Goal: Check status: Check status

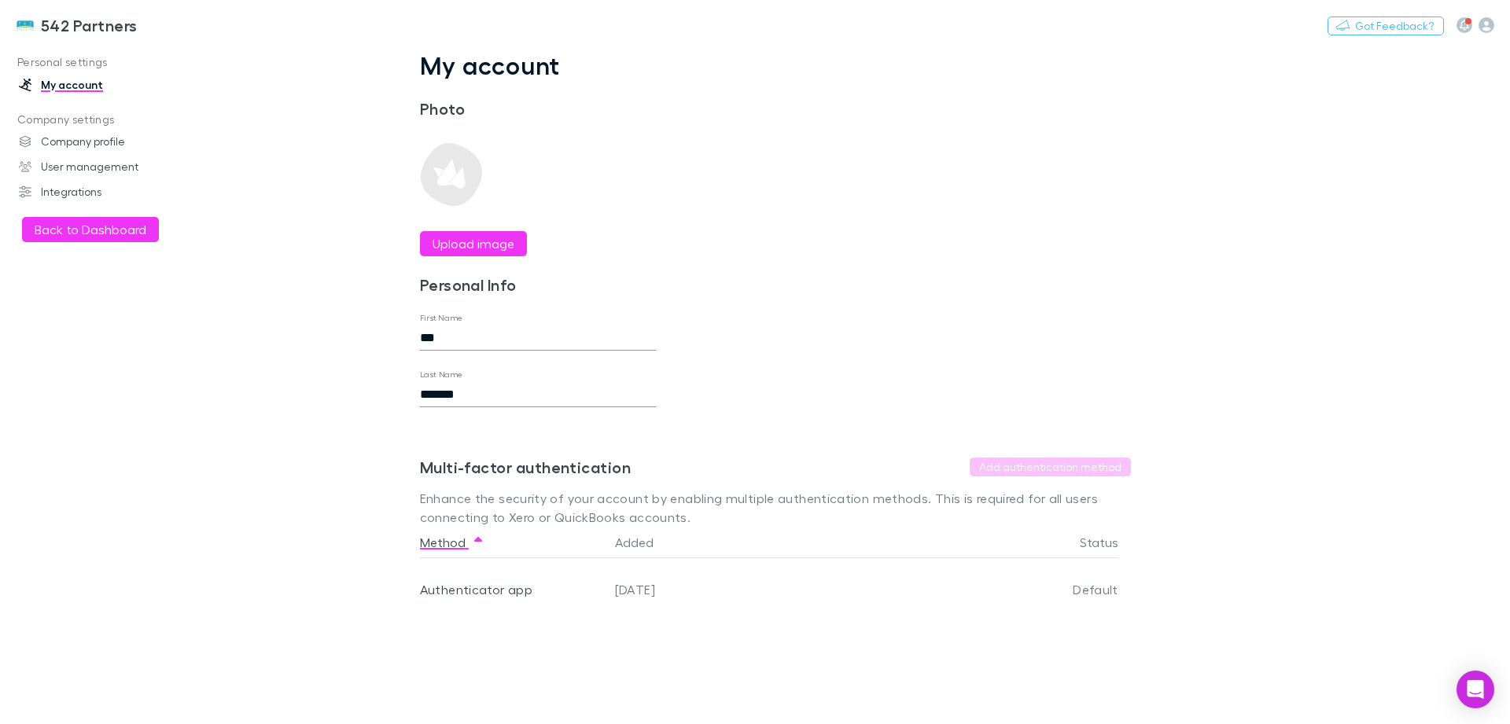
click at [122, 229] on button "Back to Dashboard" at bounding box center [90, 229] width 137 height 25
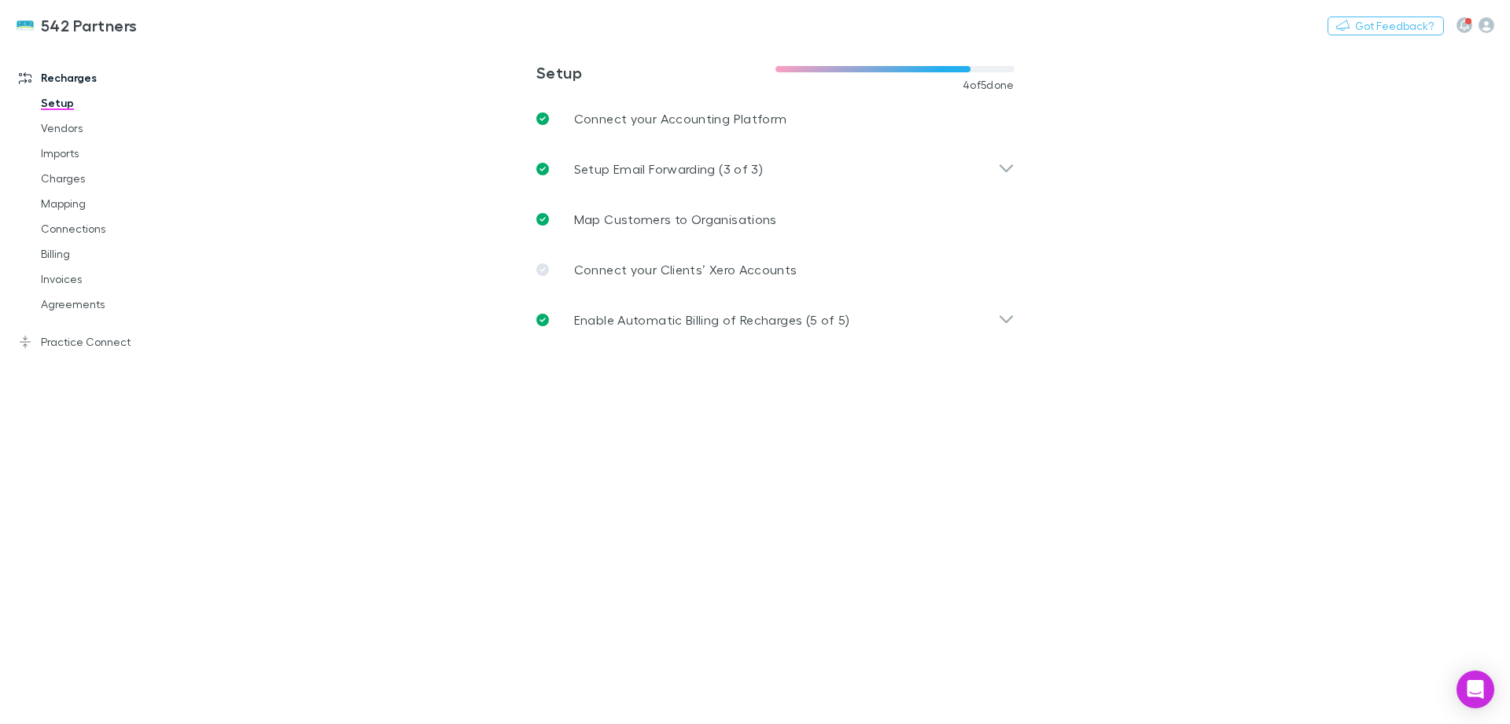
drag, startPoint x: 72, startPoint y: 275, endPoint x: 185, endPoint y: 255, distance: 115.1
click at [72, 275] on link "Invoices" at bounding box center [118, 279] width 187 height 25
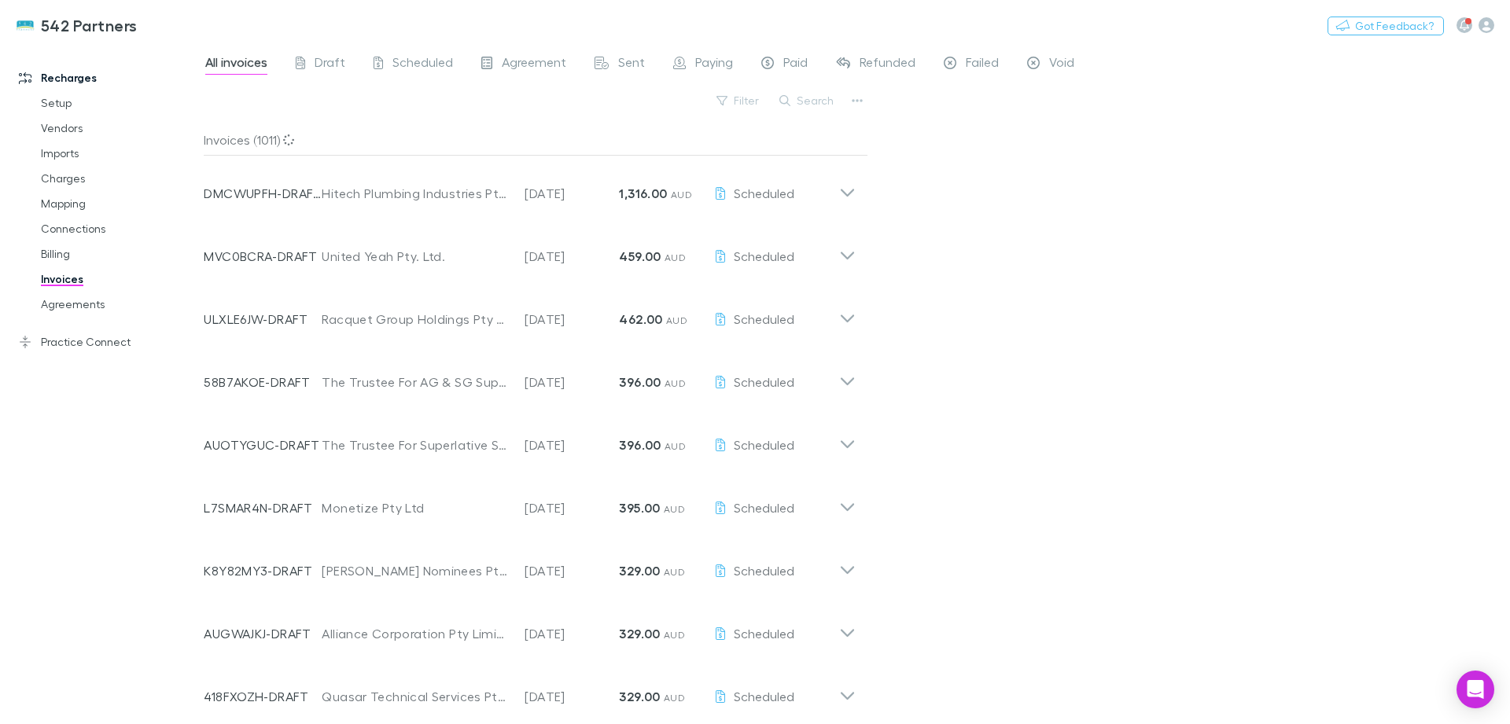
click at [823, 108] on button "Search" at bounding box center [807, 100] width 72 height 19
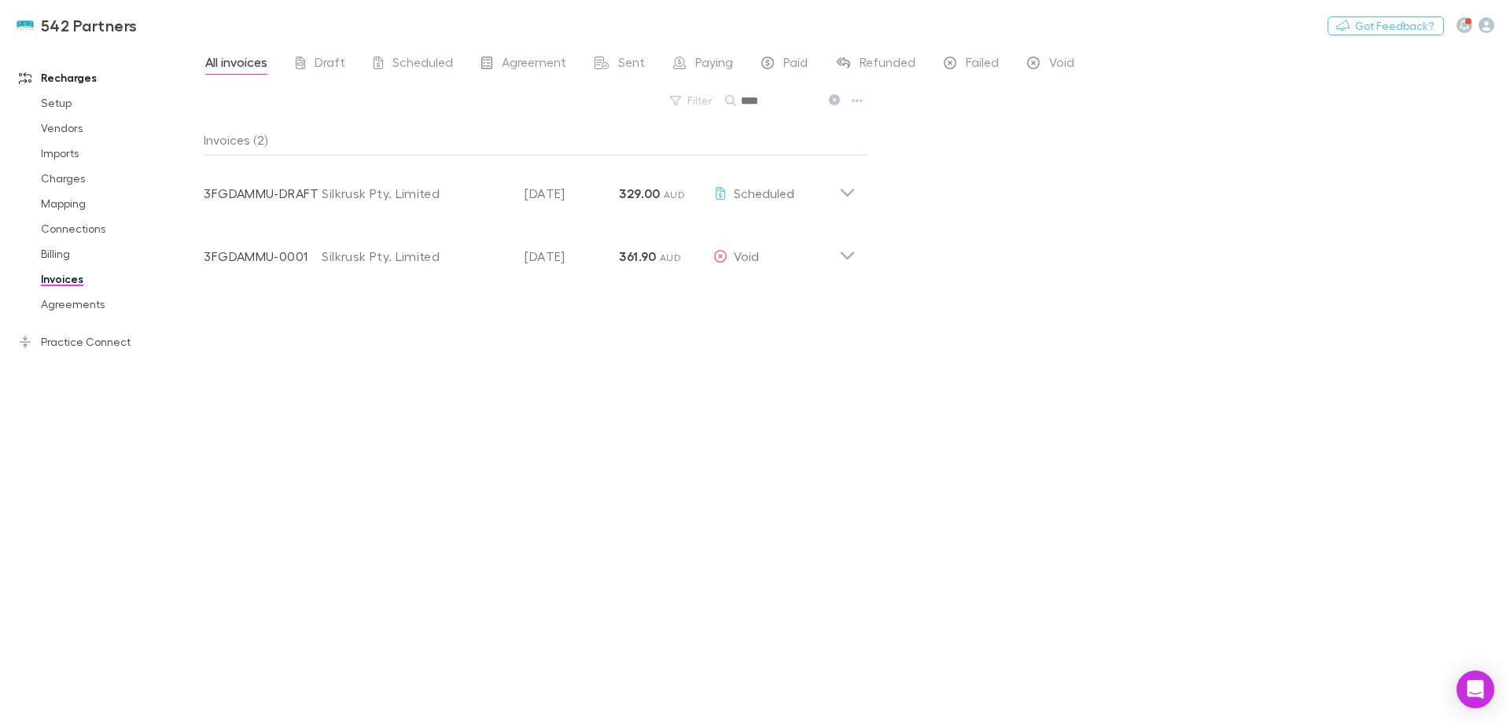
type input "****"
click at [852, 195] on icon at bounding box center [847, 186] width 17 height 31
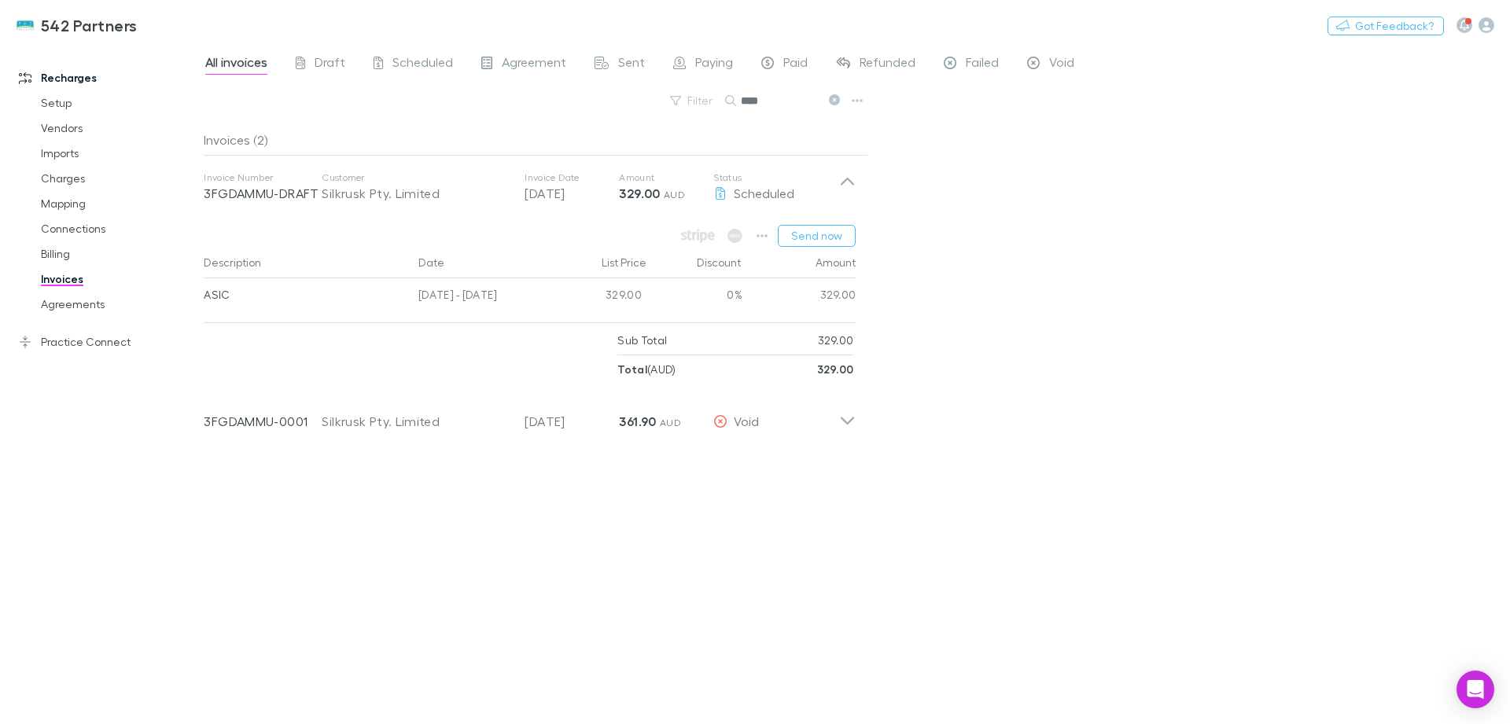
click at [845, 425] on icon at bounding box center [847, 414] width 17 height 31
